Goal: Information Seeking & Learning: Learn about a topic

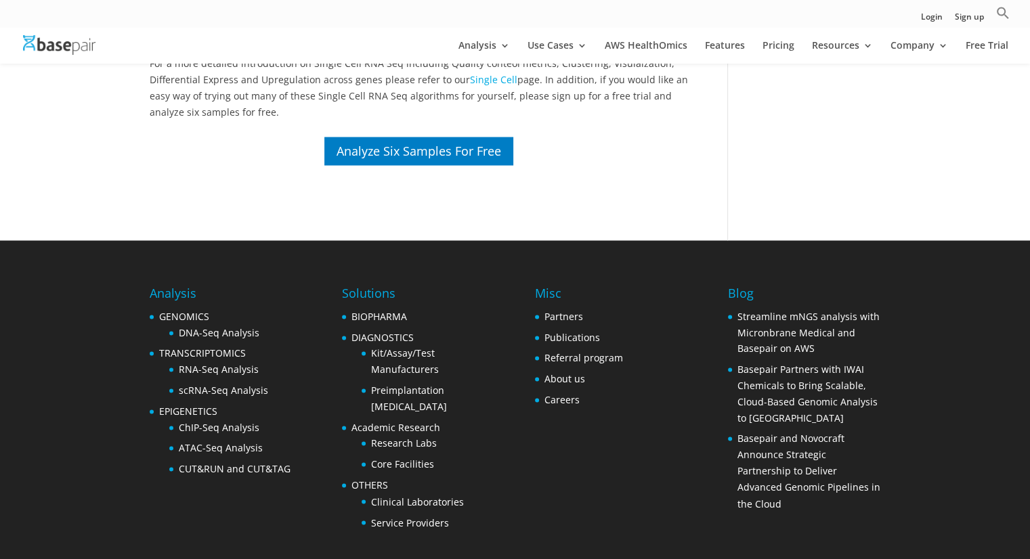
click at [623, 163] on div "Analyze Six Samples For Free" at bounding box center [419, 151] width 538 height 32
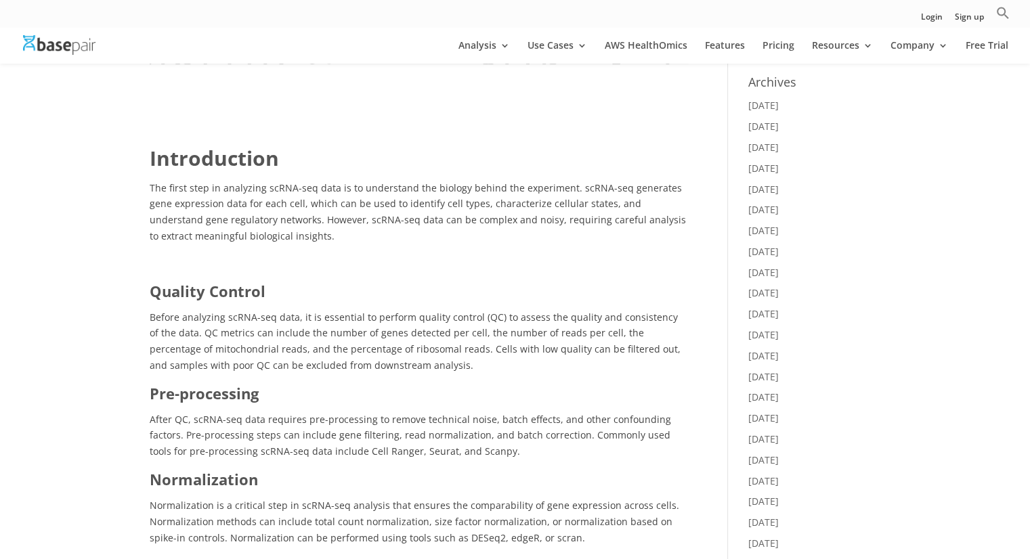
scroll to position [542, 0]
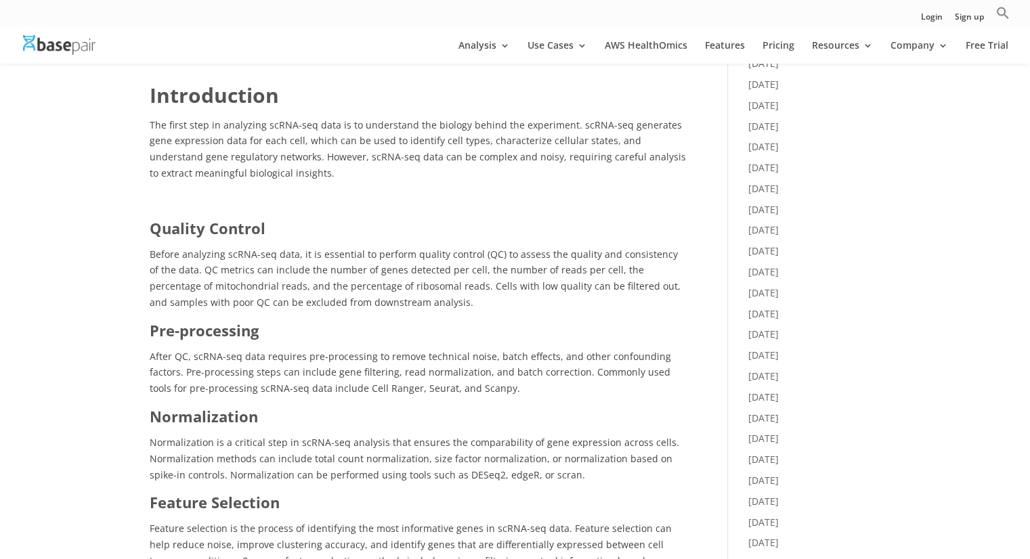
scroll to position [609, 0]
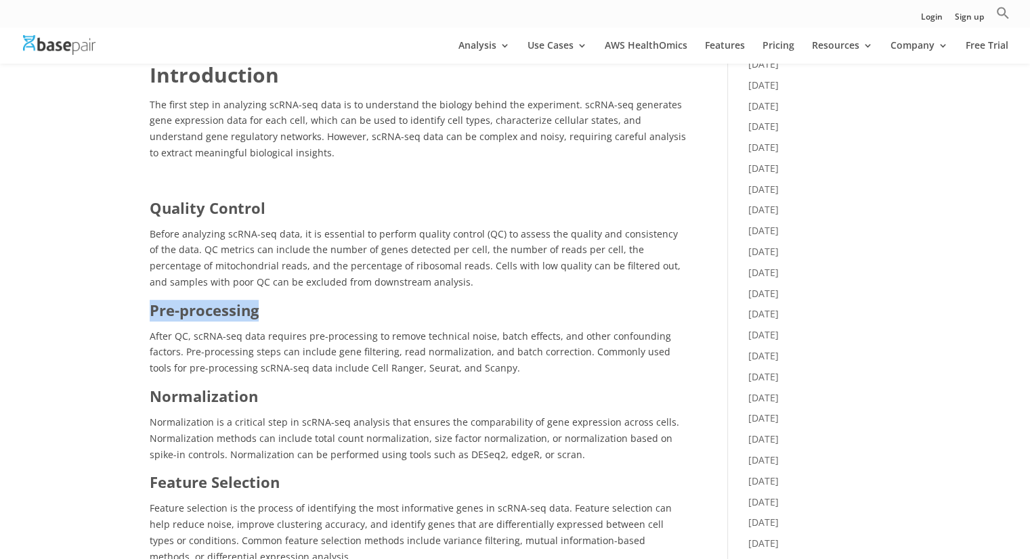
drag, startPoint x: 153, startPoint y: 309, endPoint x: 255, endPoint y: 309, distance: 101.5
click at [255, 309] on b "Pre-processing" at bounding box center [204, 310] width 109 height 20
click at [298, 330] on span "After QC, scRNA-seq data requires pre-processing to remove technical noise, bat…" at bounding box center [410, 352] width 521 height 45
drag, startPoint x: 152, startPoint y: 398, endPoint x: 225, endPoint y: 403, distance: 72.6
click at [225, 403] on b "Normalization" at bounding box center [204, 396] width 108 height 20
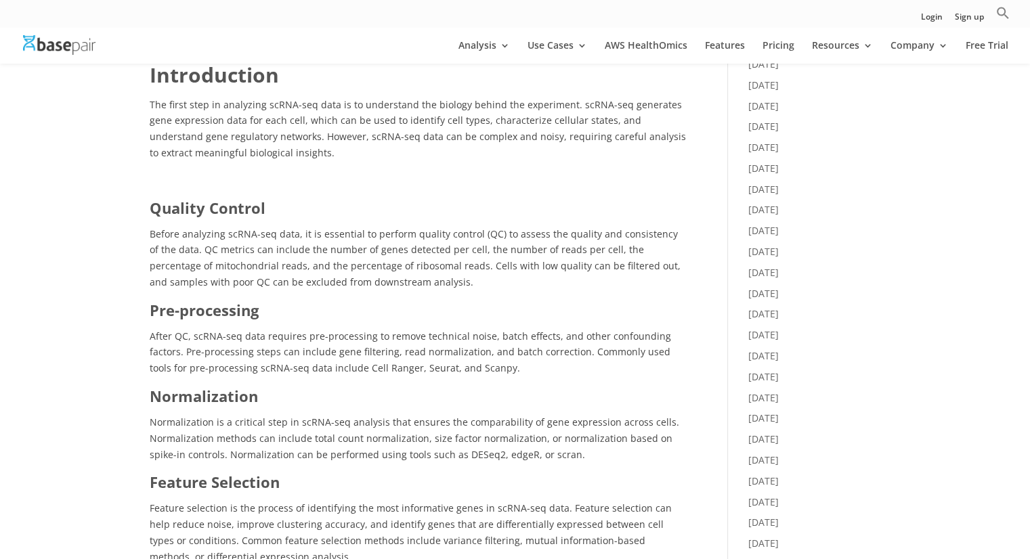
click at [266, 403] on h3 "Normalization" at bounding box center [419, 400] width 538 height 28
drag, startPoint x: 154, startPoint y: 393, endPoint x: 267, endPoint y: 395, distance: 113.1
click at [267, 395] on h3 "Normalization" at bounding box center [419, 400] width 538 height 28
click at [267, 397] on h3 "Normalization" at bounding box center [419, 400] width 538 height 28
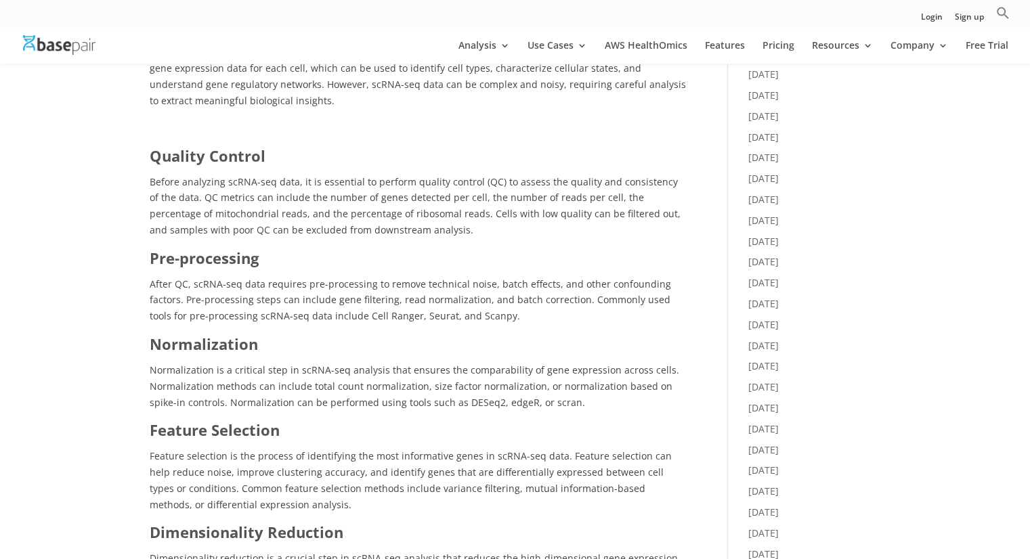
scroll to position [677, 0]
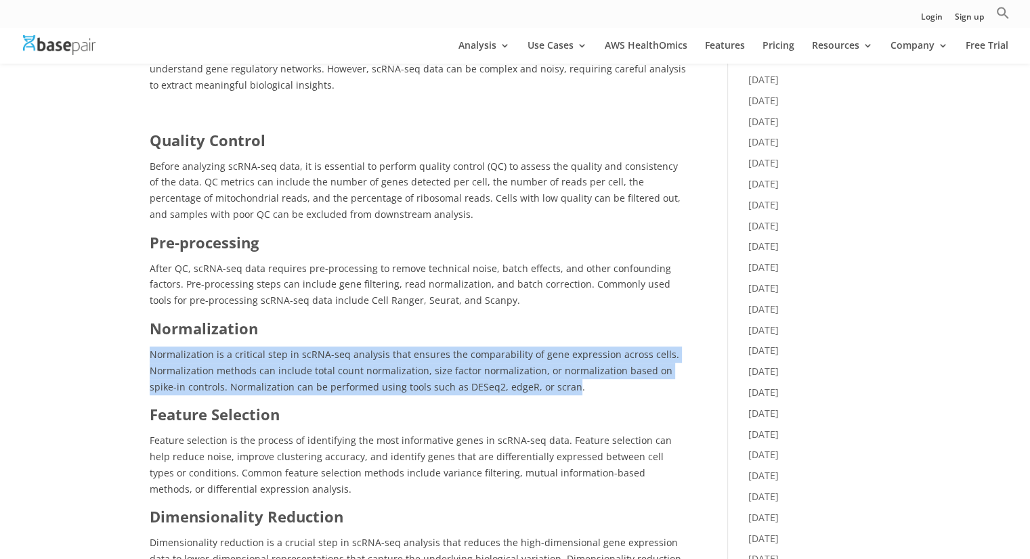
drag, startPoint x: 540, startPoint y: 389, endPoint x: 148, endPoint y: 352, distance: 394.3
click at [148, 352] on div "A Comprehensive Guide to Analyze Single-Cell RNA Sequencing Data by [PERSON_NAM…" at bounding box center [515, 512] width 1030 height 2255
click at [152, 364] on span "Normalization is a critical step in scRNA-seq analysis that ensures the compara…" at bounding box center [414, 370] width 529 height 45
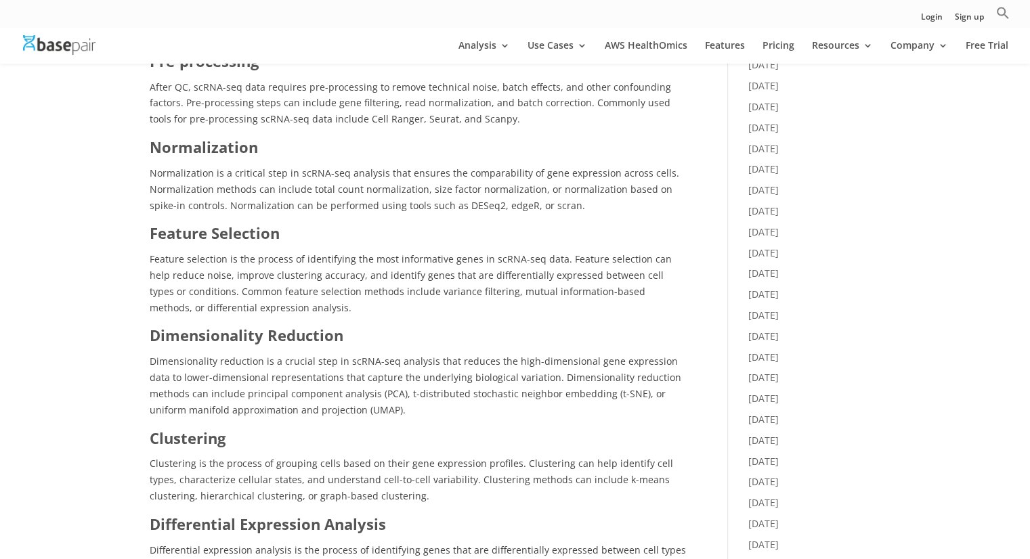
scroll to position [880, 0]
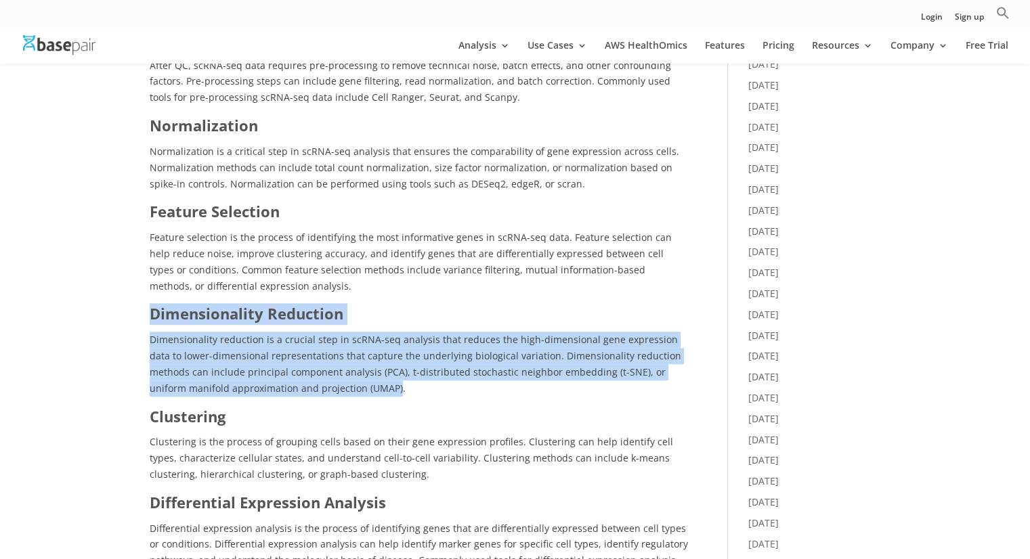
drag, startPoint x: 152, startPoint y: 318, endPoint x: 317, endPoint y: 389, distance: 179.5
click at [317, 389] on div "Quality Control Before analyzing scRNA-seq data, it is essential to perform qua…" at bounding box center [419, 514] width 538 height 1175
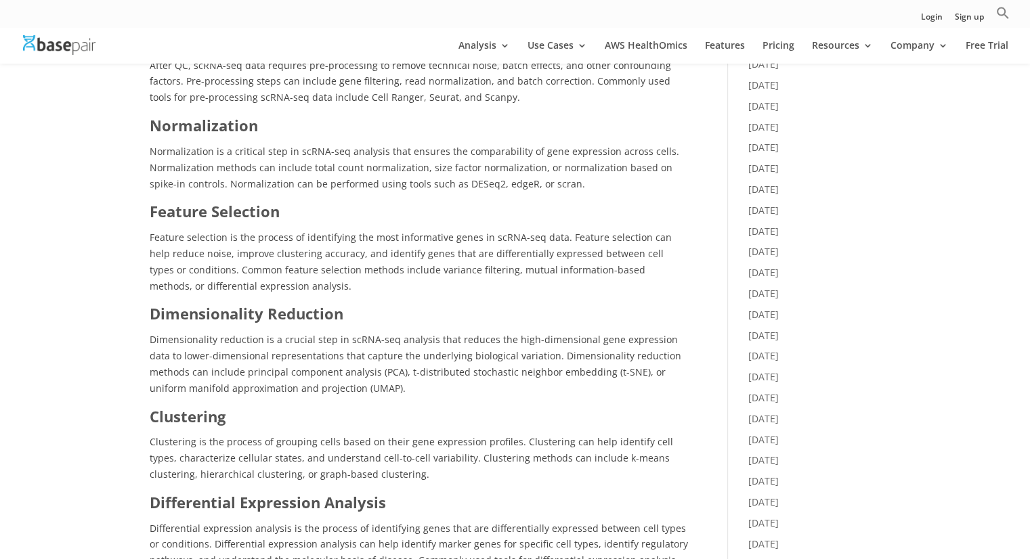
click at [337, 392] on p "Dimensionality reduction is a crucial step in scRNA-seq analysis that reduces t…" at bounding box center [419, 369] width 538 height 74
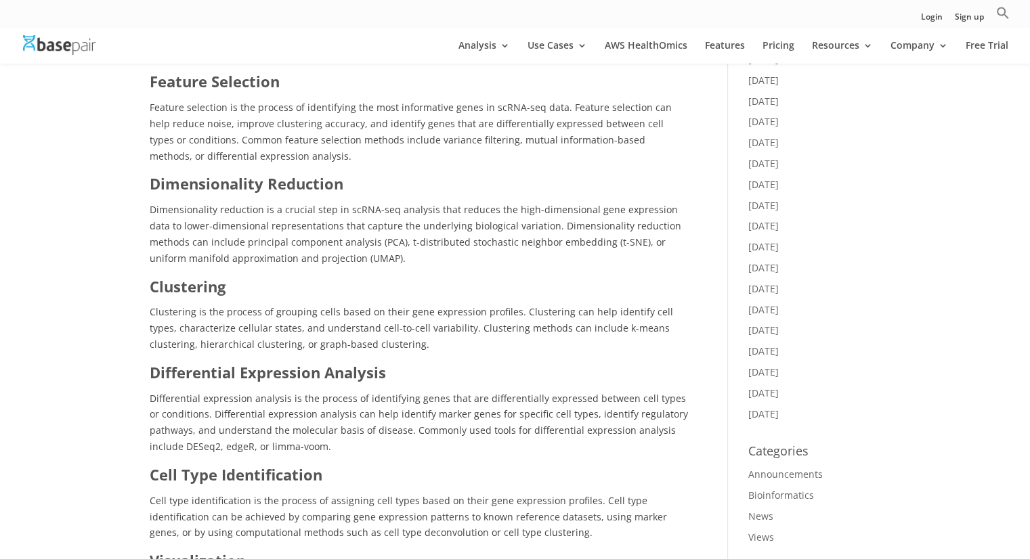
scroll to position [1151, 0]
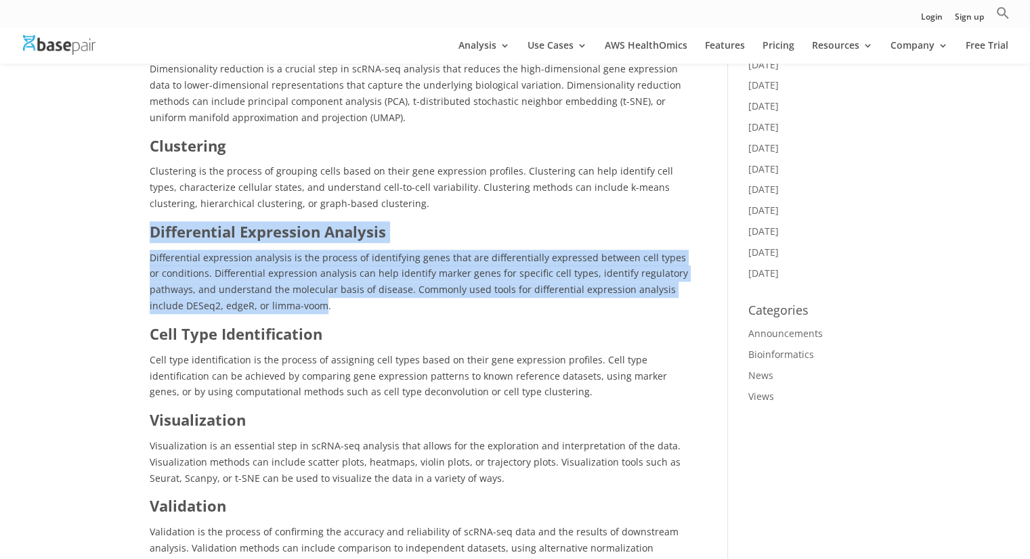
drag, startPoint x: 152, startPoint y: 231, endPoint x: 319, endPoint y: 307, distance: 183.3
click at [319, 307] on div "Quality Control Before analyzing scRNA-seq data, it is essential to perform qua…" at bounding box center [419, 243] width 538 height 1175
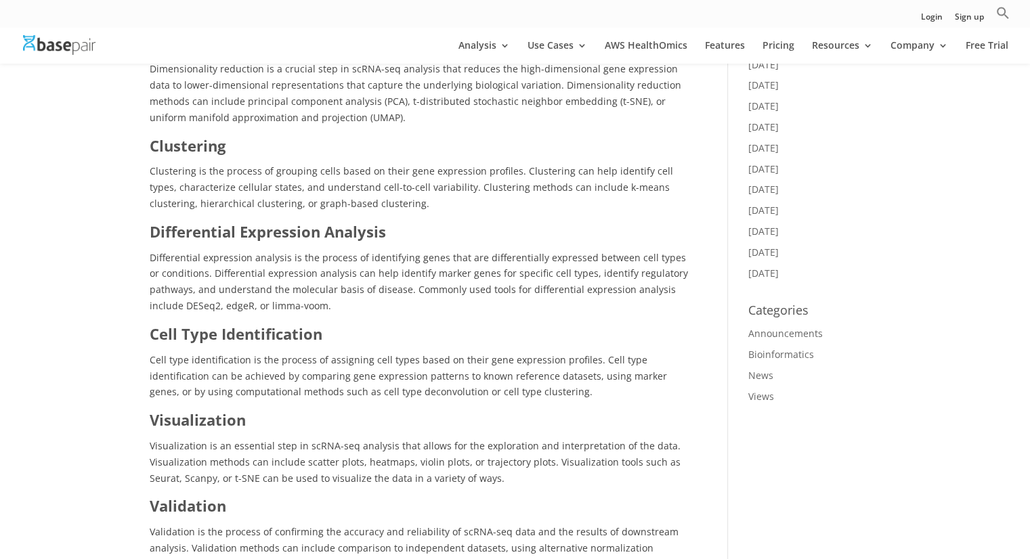
click at [347, 309] on p "Differential expression analysis is the process of identifying genes that are d…" at bounding box center [419, 287] width 538 height 74
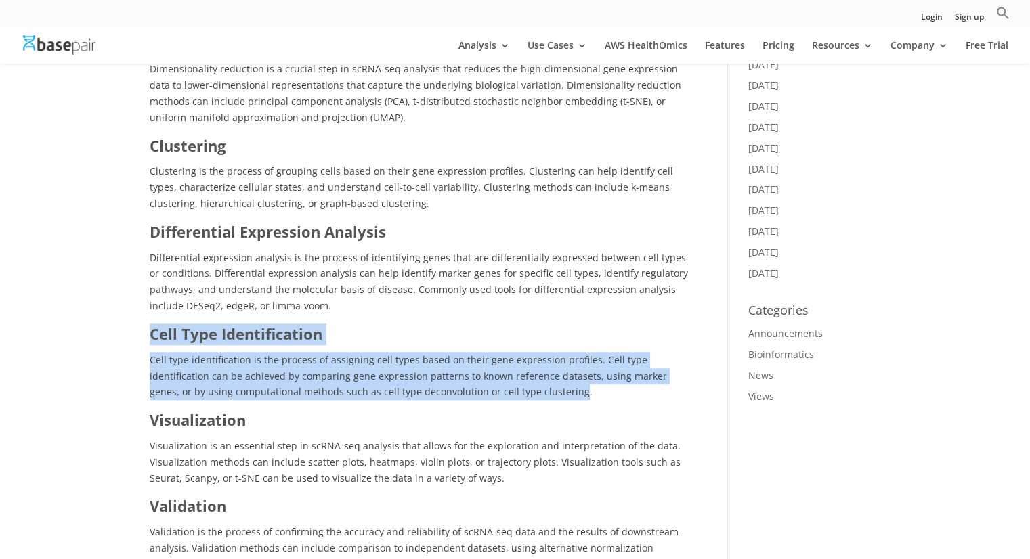
drag, startPoint x: 151, startPoint y: 334, endPoint x: 540, endPoint y: 392, distance: 393.5
click at [540, 392] on div "Quality Control Before analyzing scRNA-seq data, it is essential to perform qua…" at bounding box center [419, 243] width 538 height 1175
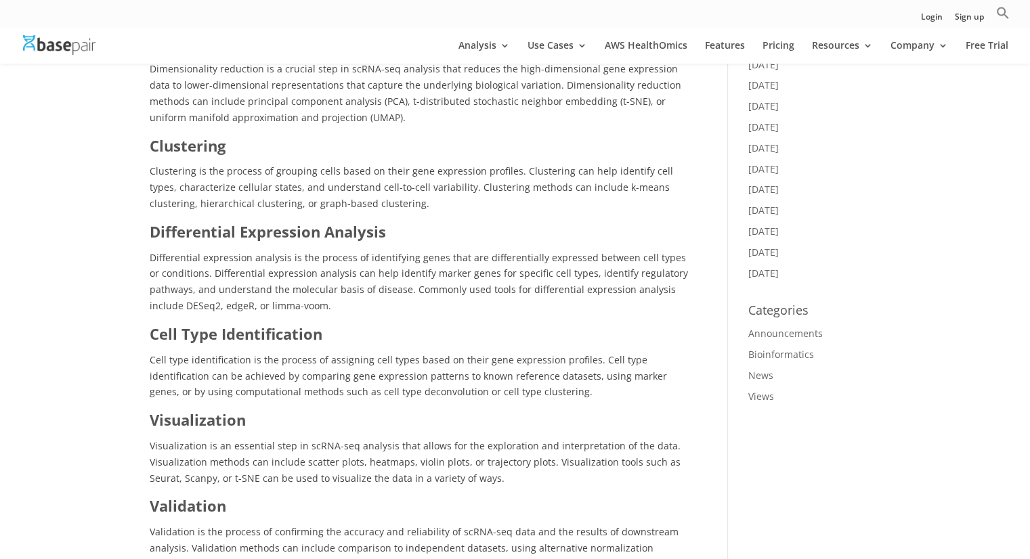
click at [292, 424] on h3 "Visualization" at bounding box center [419, 424] width 538 height 28
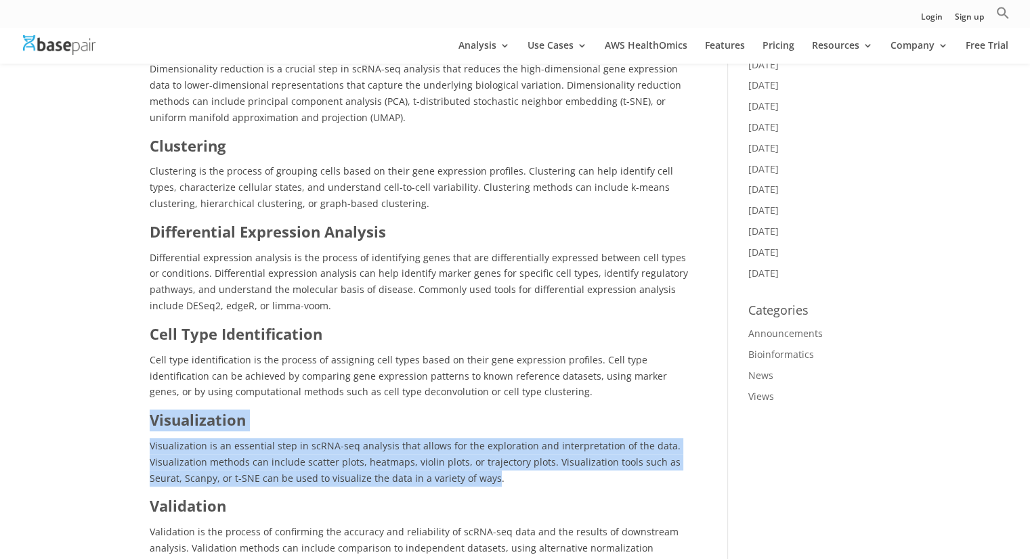
drag, startPoint x: 151, startPoint y: 416, endPoint x: 487, endPoint y: 481, distance: 341.8
click at [487, 481] on div "Quality Control Before analyzing scRNA-seq data, it is essential to perform qua…" at bounding box center [419, 243] width 538 height 1175
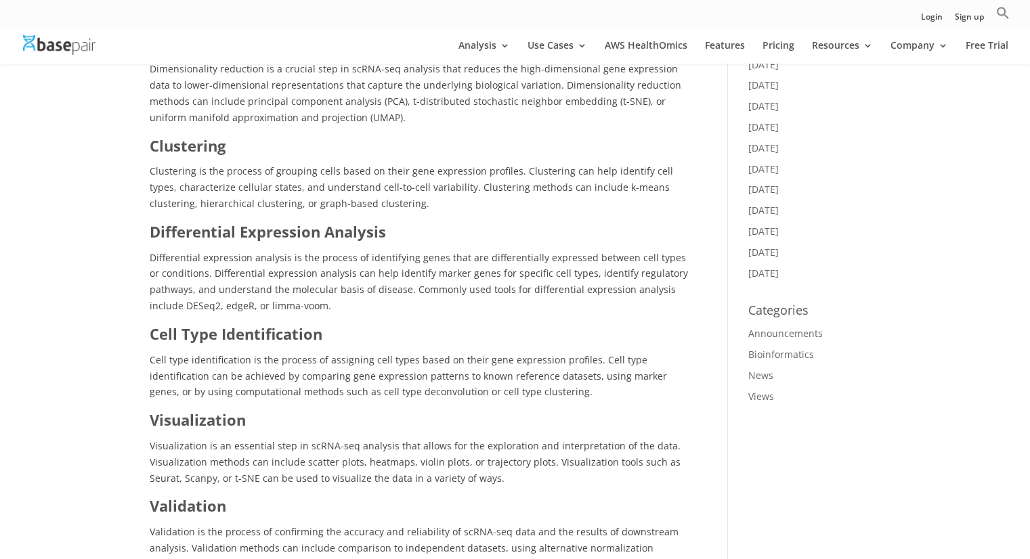
click at [507, 477] on p "Visualization is an essential step in scRNA-seq analysis that allows for the ex…" at bounding box center [419, 467] width 538 height 58
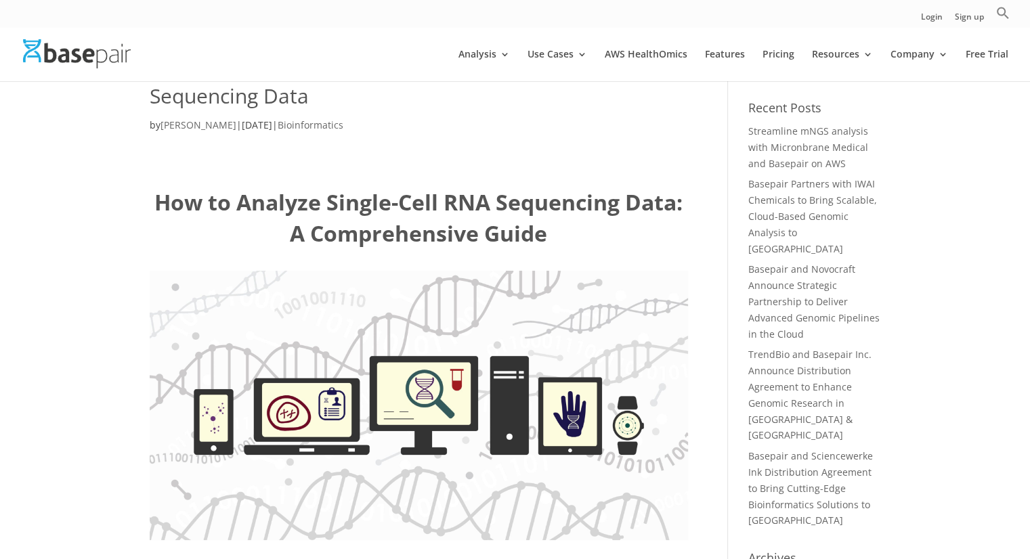
scroll to position [0, 0]
